Goal: Task Accomplishment & Management: Use online tool/utility

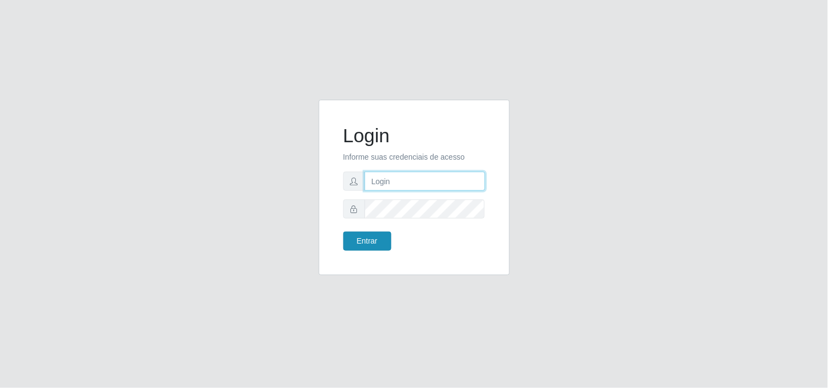
type input "[EMAIL_ADDRESS][DOMAIN_NAME]"
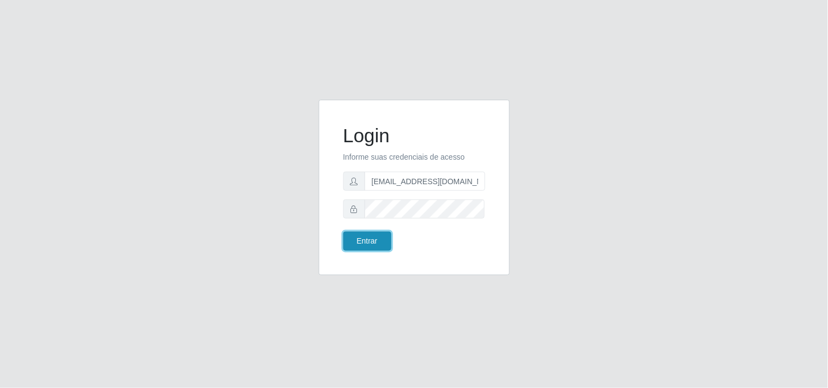
click at [377, 238] on button "Entrar" at bounding box center [367, 241] width 48 height 19
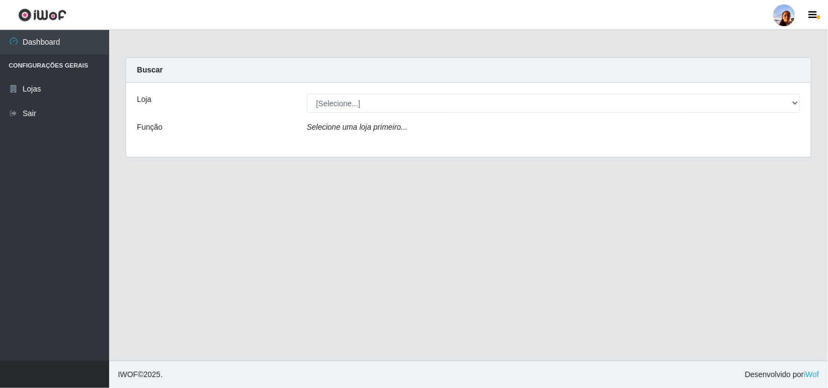
click at [432, 131] on div "Selecione uma loja primeiro..." at bounding box center [553, 130] width 510 height 16
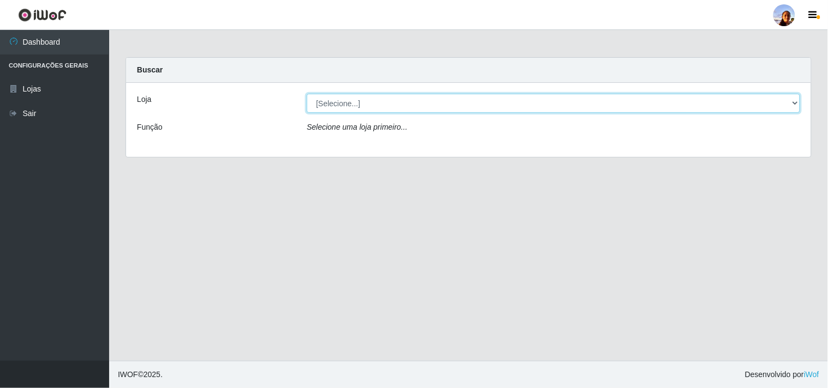
click at [433, 107] on select "[Selecione...] Supermercado [GEOGRAPHIC_DATA]" at bounding box center [553, 103] width 493 height 19
select select "166"
click at [307, 94] on select "[Selecione...] Supermercado [GEOGRAPHIC_DATA]" at bounding box center [553, 103] width 493 height 19
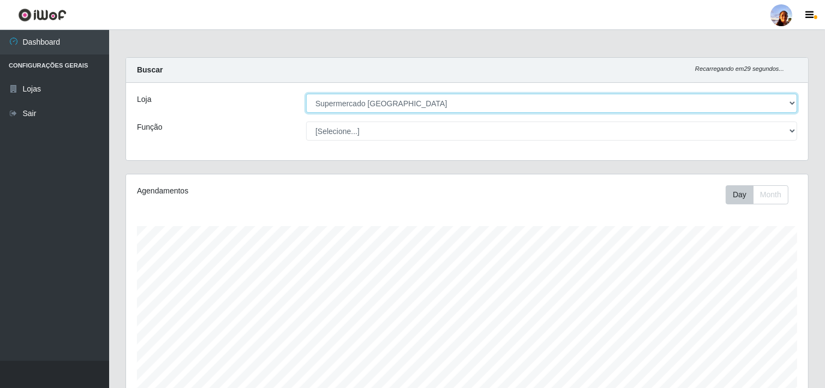
scroll to position [226, 682]
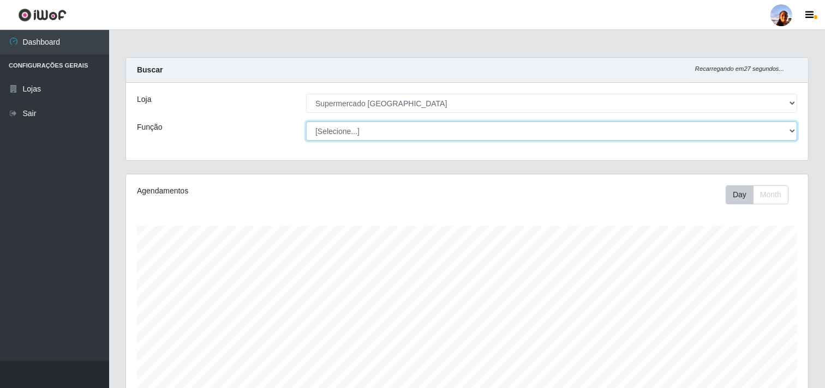
click at [596, 133] on select "[Selecione...] ASG ASG + ASG ++ Auxiliar de entrega + Auxiliar de entrega ++ Au…" at bounding box center [551, 131] width 491 height 19
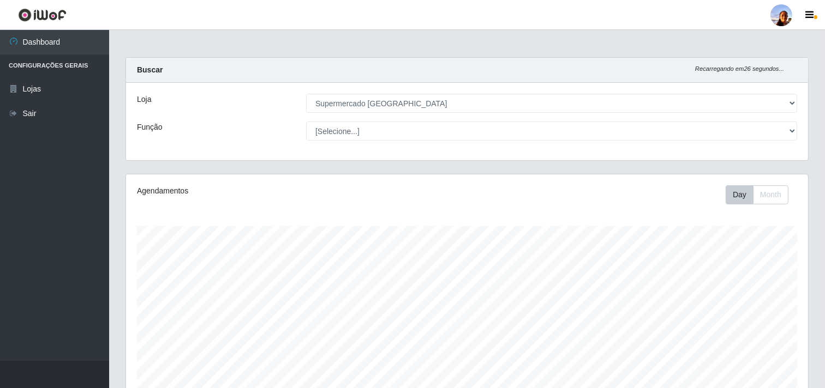
click at [738, 40] on main "Carregando... Buscar Recarregando em 26 segundos... Loja [Selecione...] Superme…" at bounding box center [467, 291] width 716 height 522
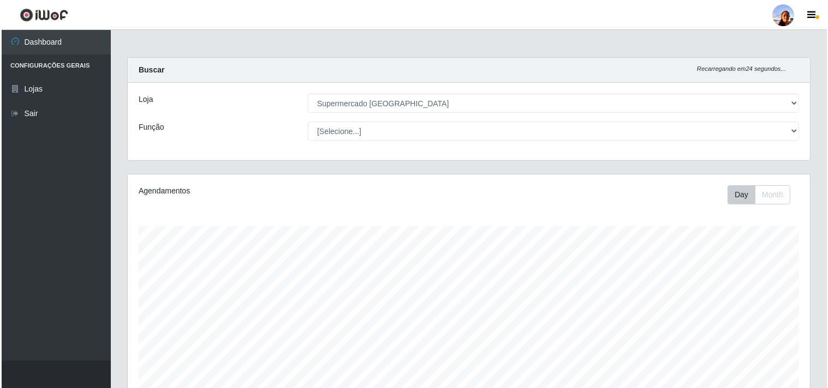
scroll to position [190, 0]
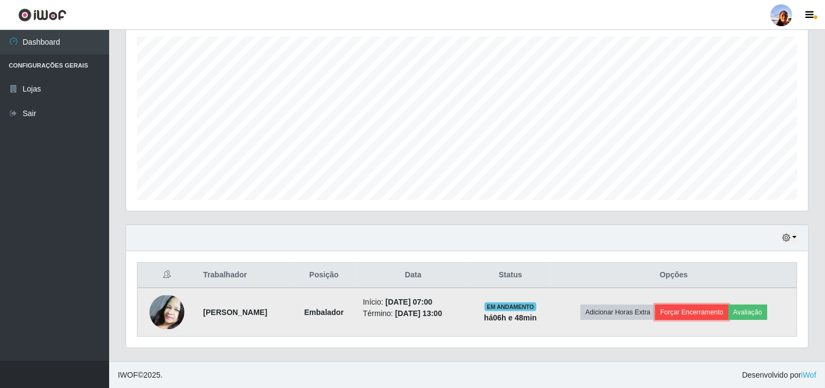
click at [697, 314] on button "Forçar Encerramento" at bounding box center [691, 312] width 73 height 15
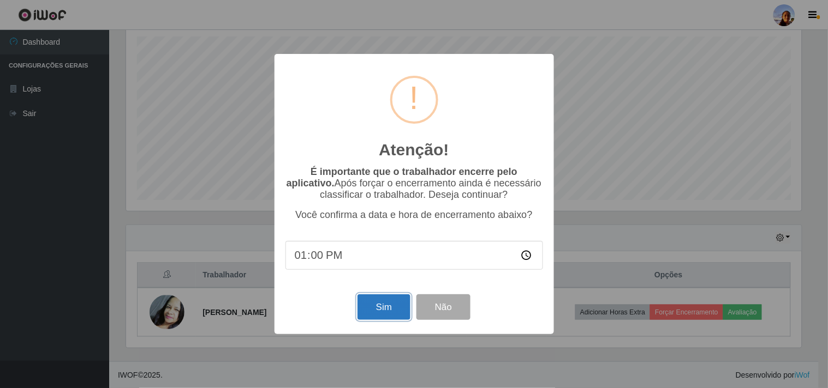
click at [385, 308] on button "Sim" at bounding box center [383, 308] width 53 height 26
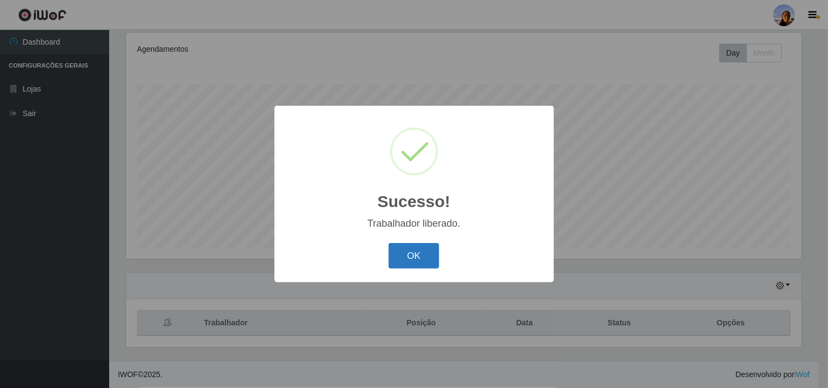
click at [413, 265] on button "OK" at bounding box center [413, 256] width 51 height 26
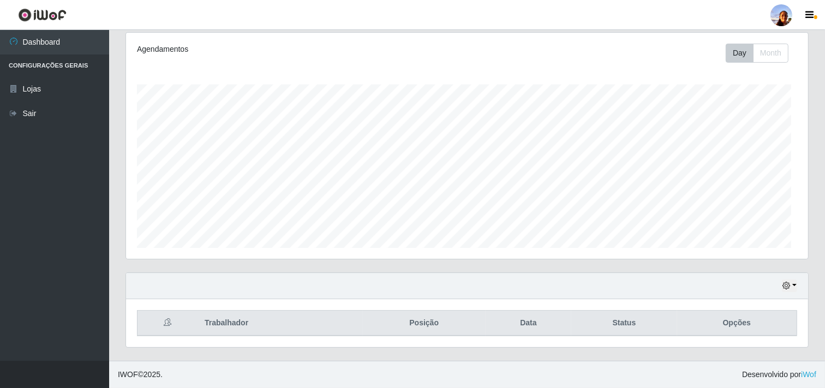
scroll to position [226, 682]
